Goal: Obtain resource: Download file/media

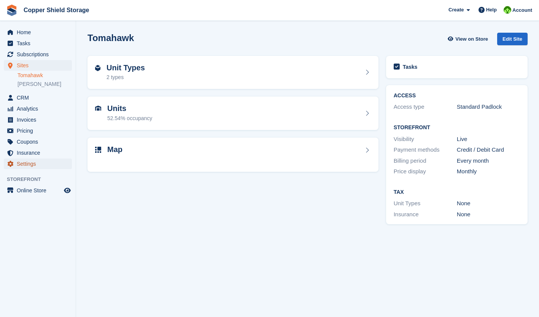
click at [27, 162] on span "Settings" at bounding box center [40, 164] width 46 height 11
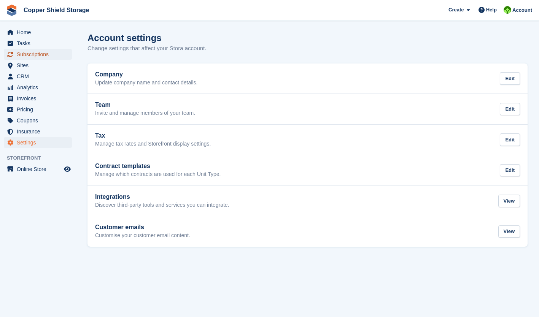
click at [28, 56] on span "Subscriptions" at bounding box center [40, 54] width 46 height 11
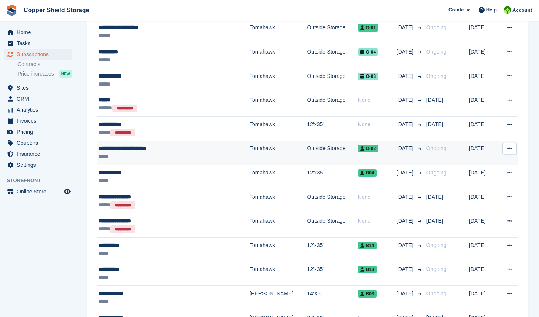
scroll to position [109, 0]
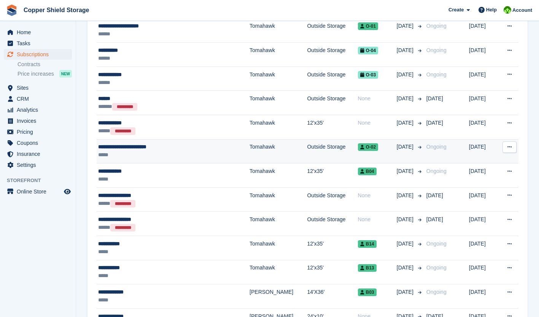
click at [510, 148] on icon at bounding box center [510, 147] width 4 height 5
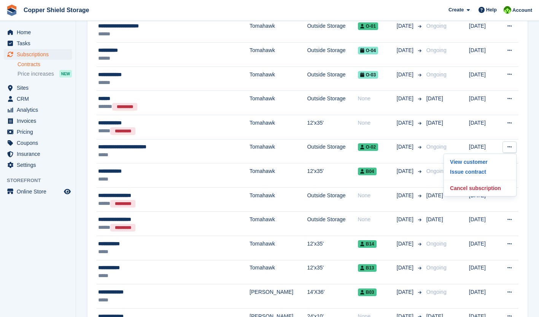
click at [34, 65] on link "Contracts" at bounding box center [45, 64] width 54 height 7
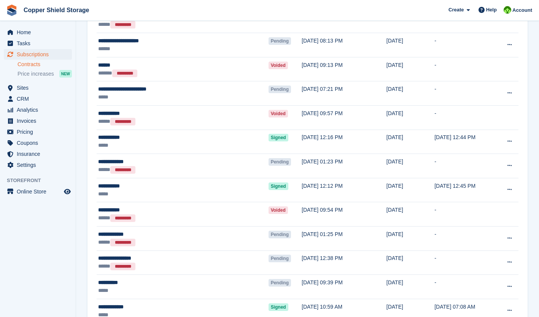
scroll to position [496, 0]
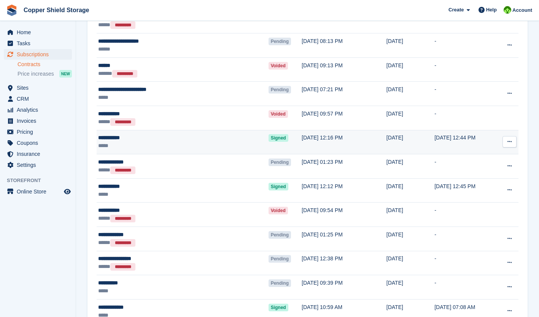
click at [510, 142] on icon at bounding box center [510, 141] width 4 height 5
click at [486, 181] on p "Download contract" at bounding box center [480, 177] width 66 height 10
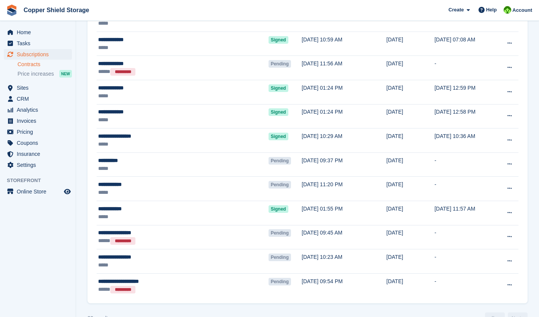
scroll to position [781, 0]
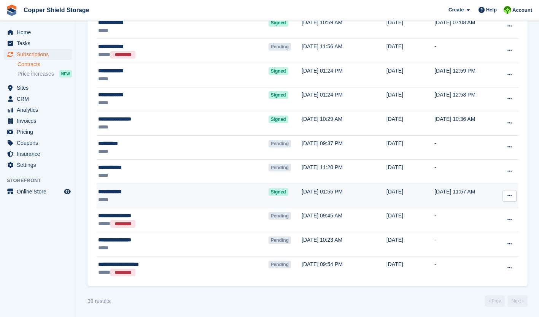
click at [510, 196] on icon at bounding box center [510, 195] width 4 height 5
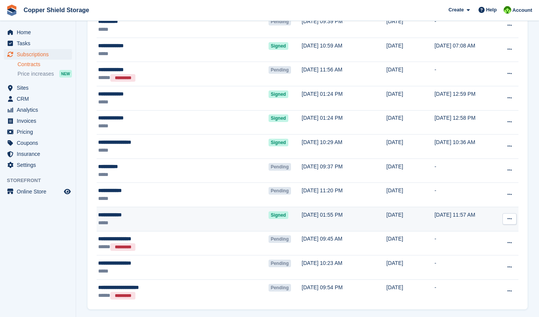
scroll to position [782, 0]
